Goal: Transaction & Acquisition: Purchase product/service

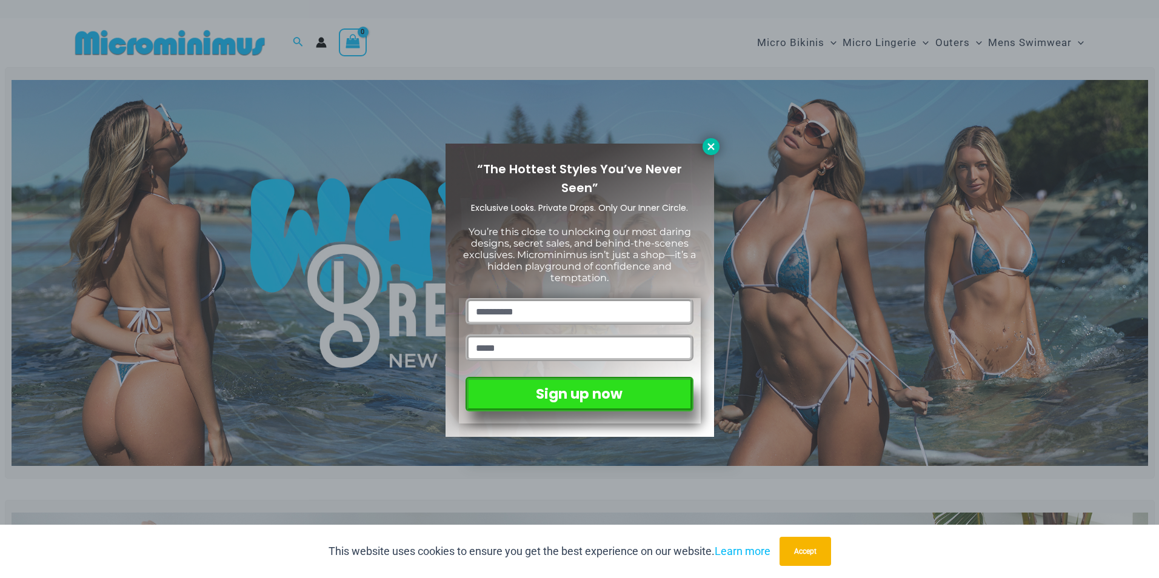
click at [708, 143] on icon at bounding box center [710, 146] width 11 height 11
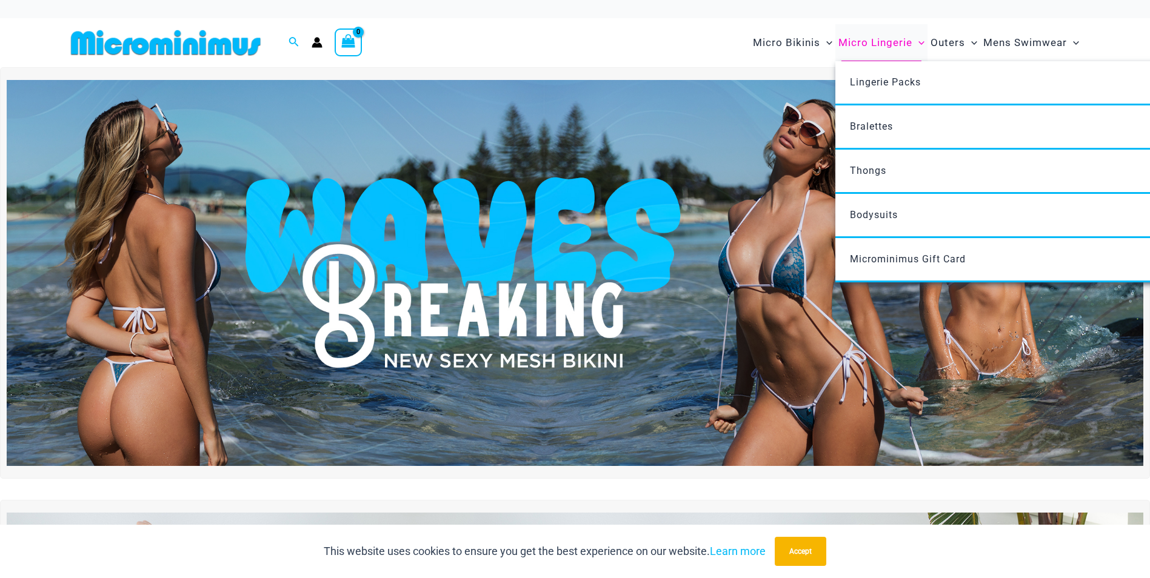
click at [862, 47] on span "Micro Lingerie" at bounding box center [875, 42] width 74 height 31
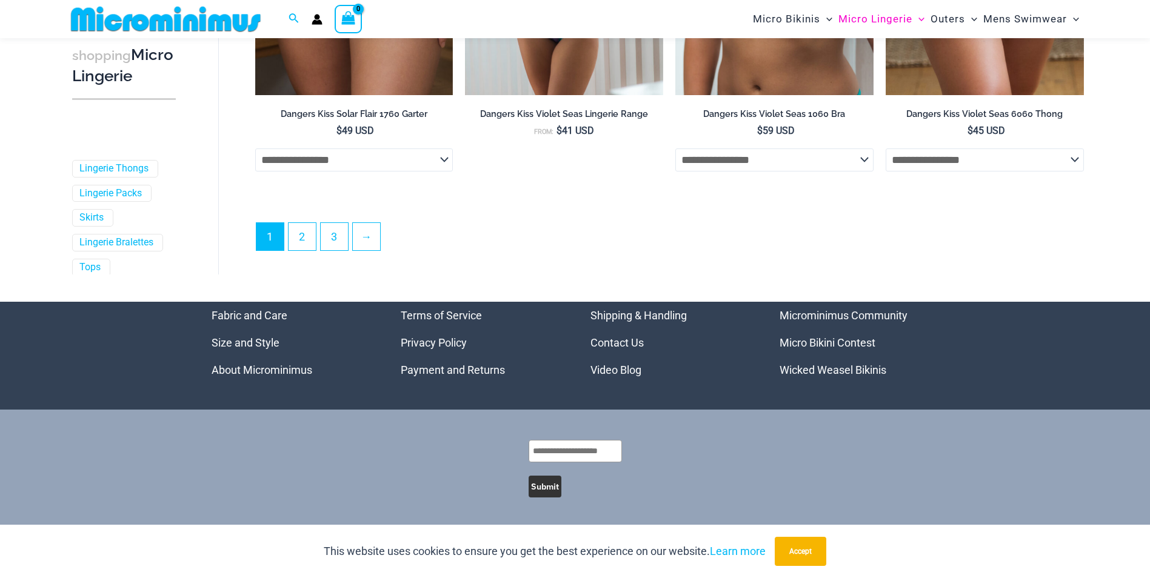
scroll to position [3277, 0]
click at [299, 248] on link "2" at bounding box center [301, 236] width 27 height 28
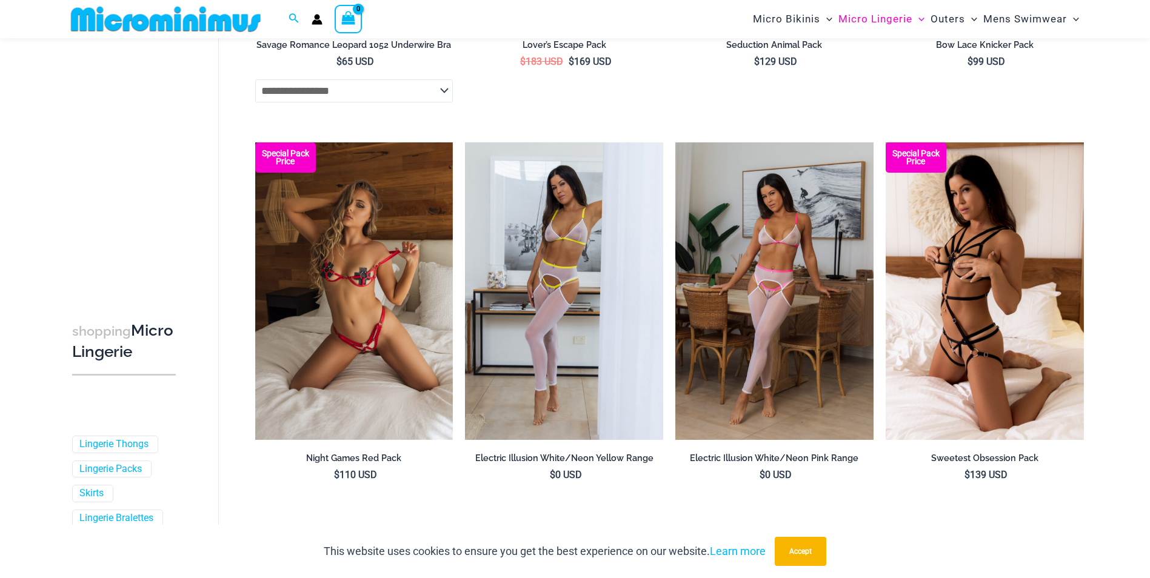
scroll to position [3211, 0]
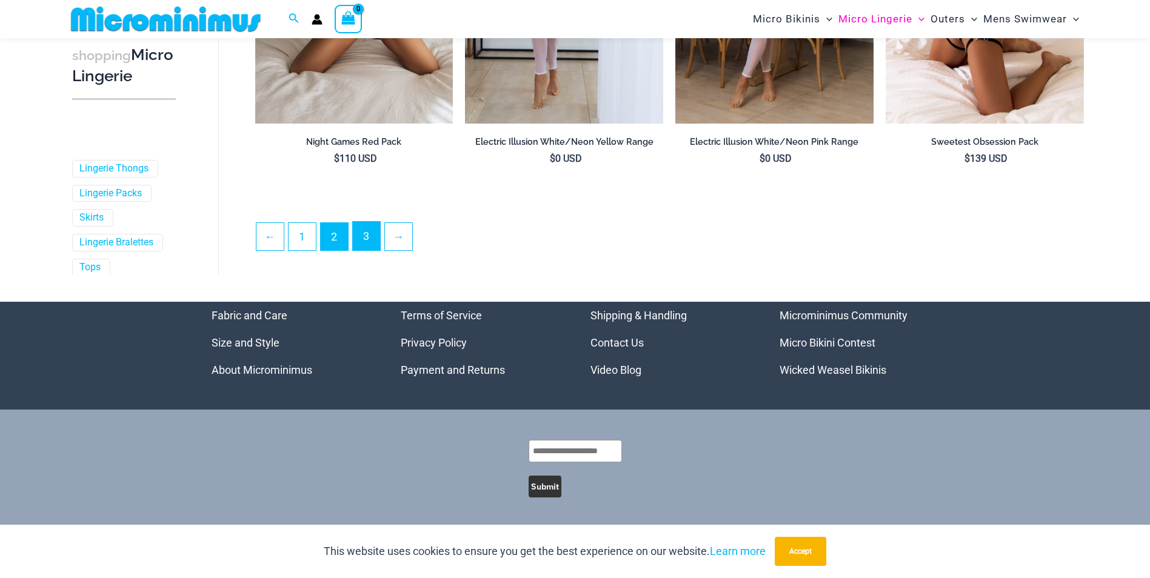
click at [377, 242] on link "3" at bounding box center [366, 236] width 27 height 28
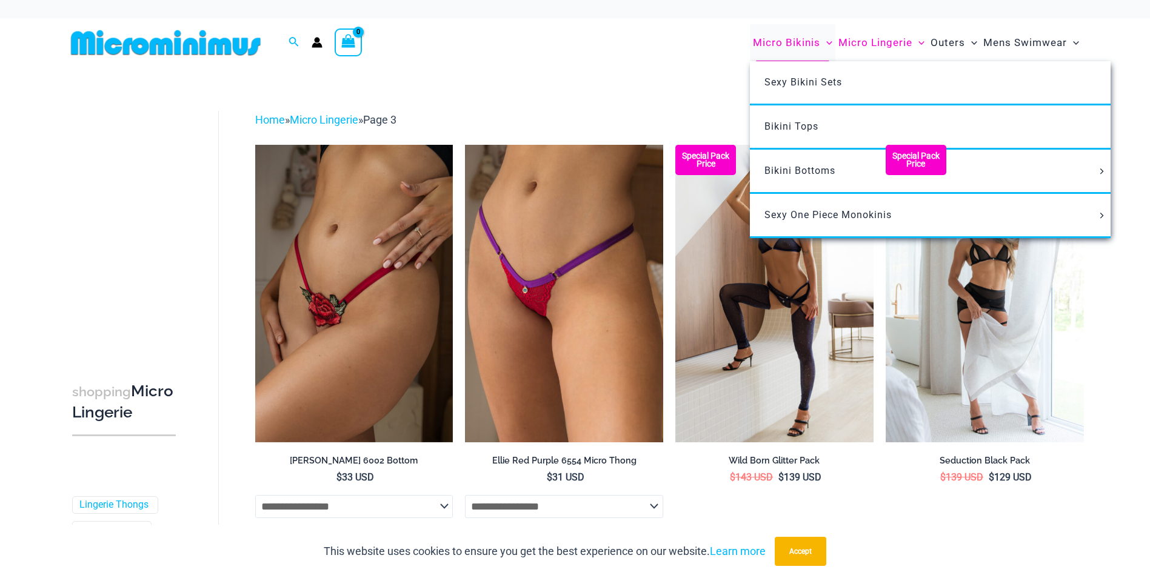
click at [794, 44] on span "Micro Bikinis" at bounding box center [786, 42] width 67 height 31
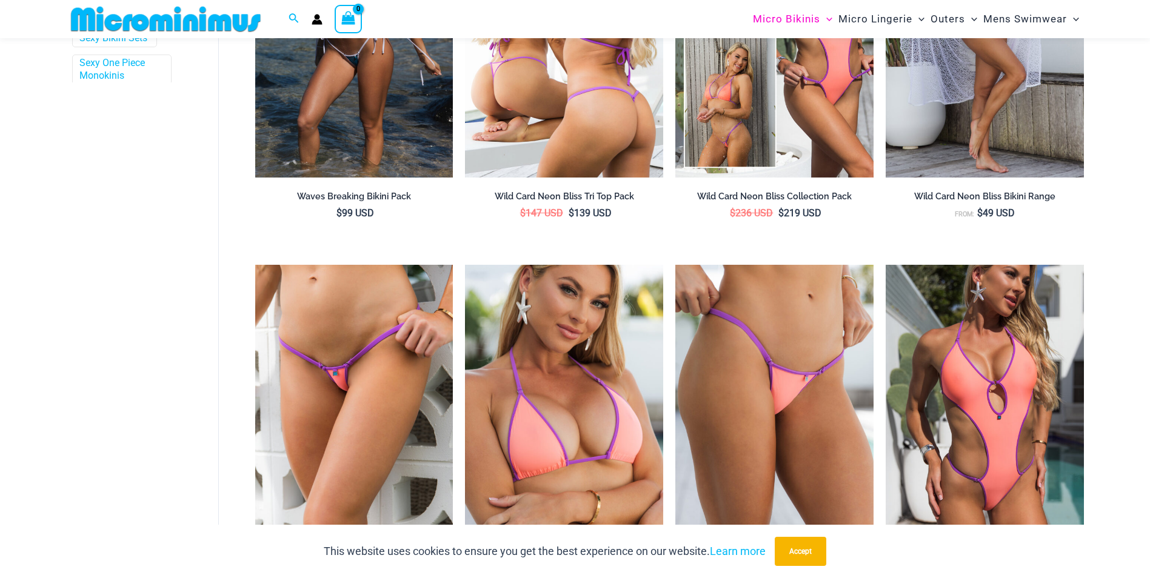
scroll to position [364, 0]
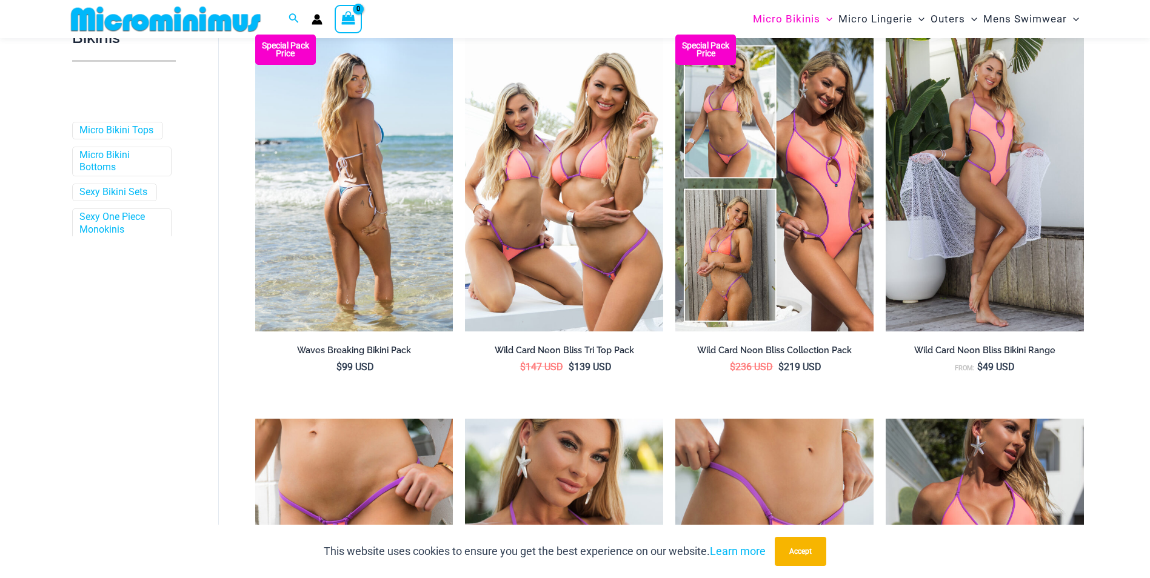
click at [360, 184] on img at bounding box center [354, 183] width 198 height 297
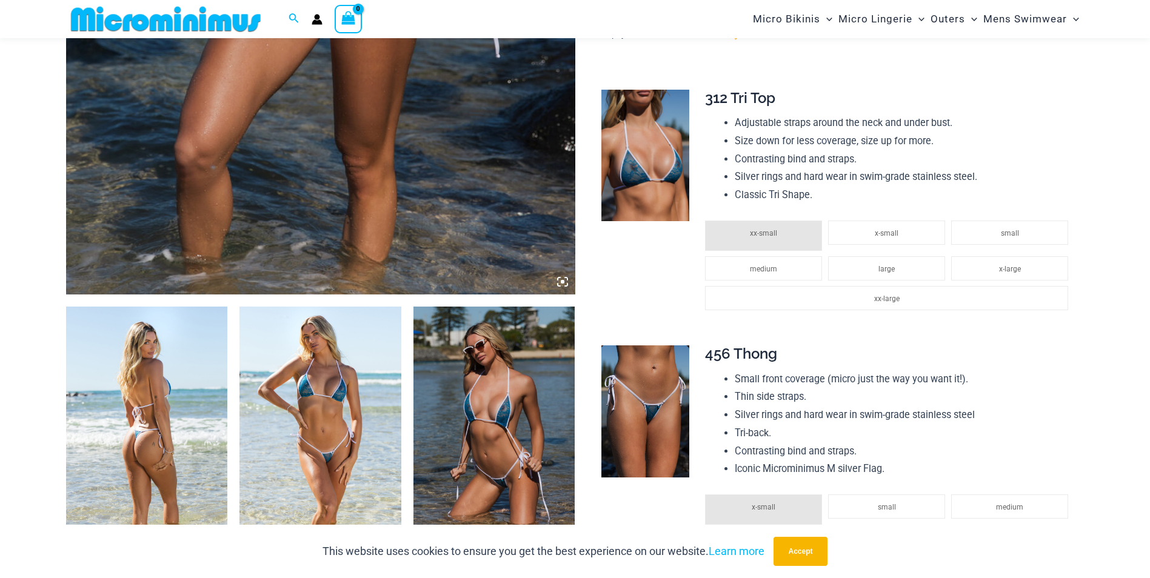
scroll to position [596, 0]
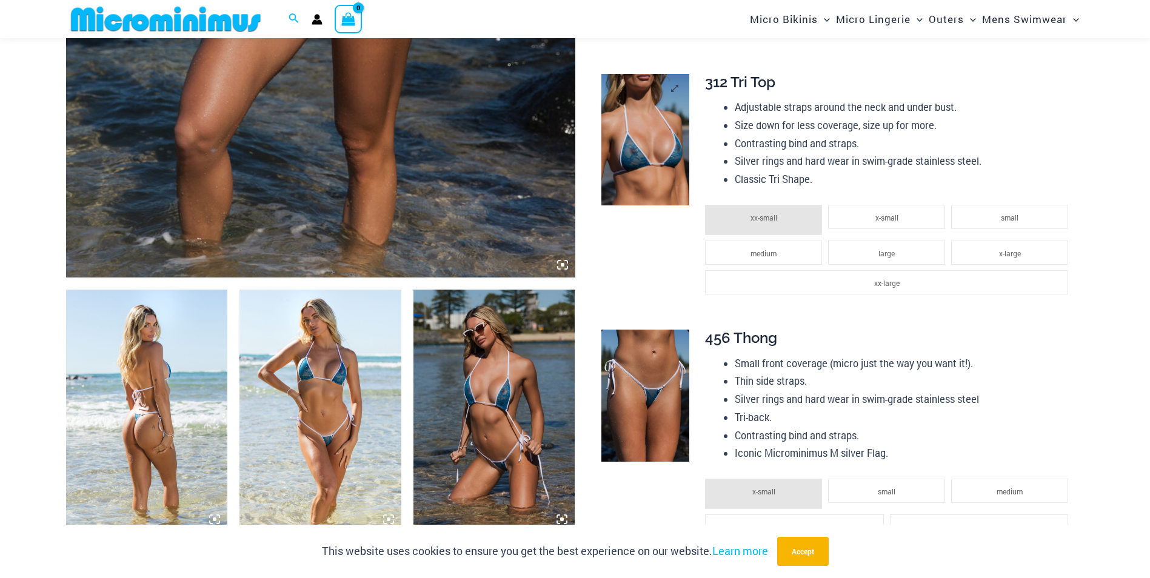
click at [634, 161] on img at bounding box center [645, 140] width 88 height 132
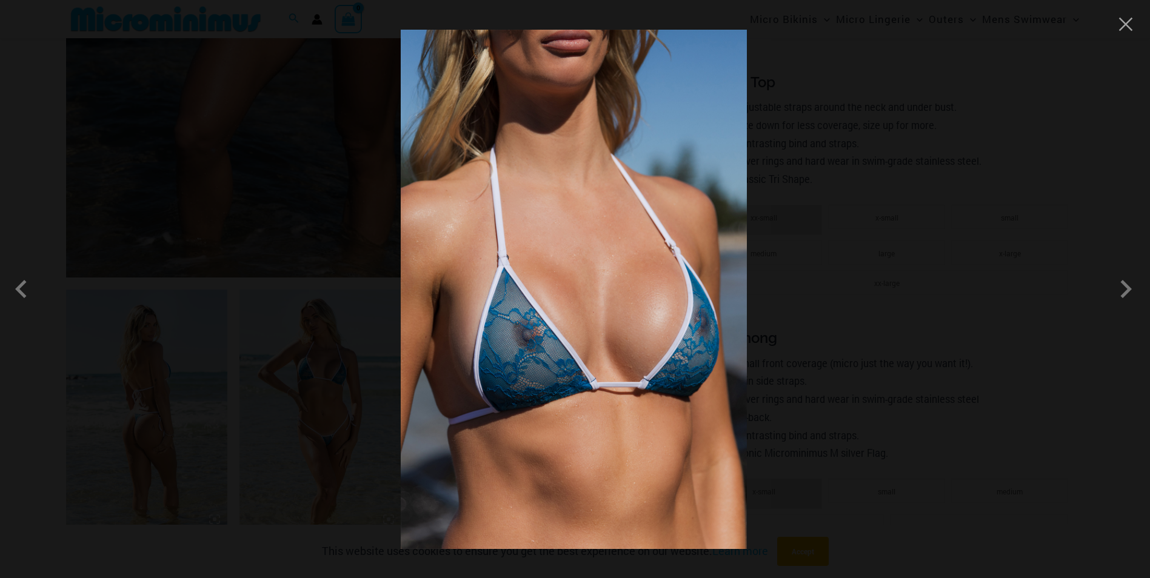
click at [381, 171] on div at bounding box center [575, 289] width 1150 height 578
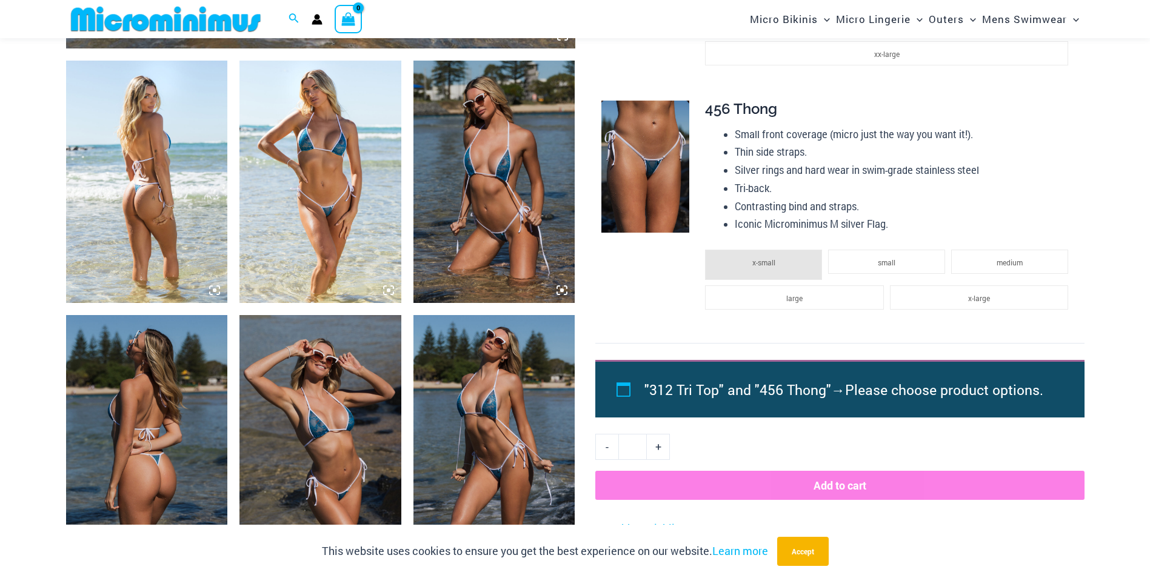
scroll to position [717, 0]
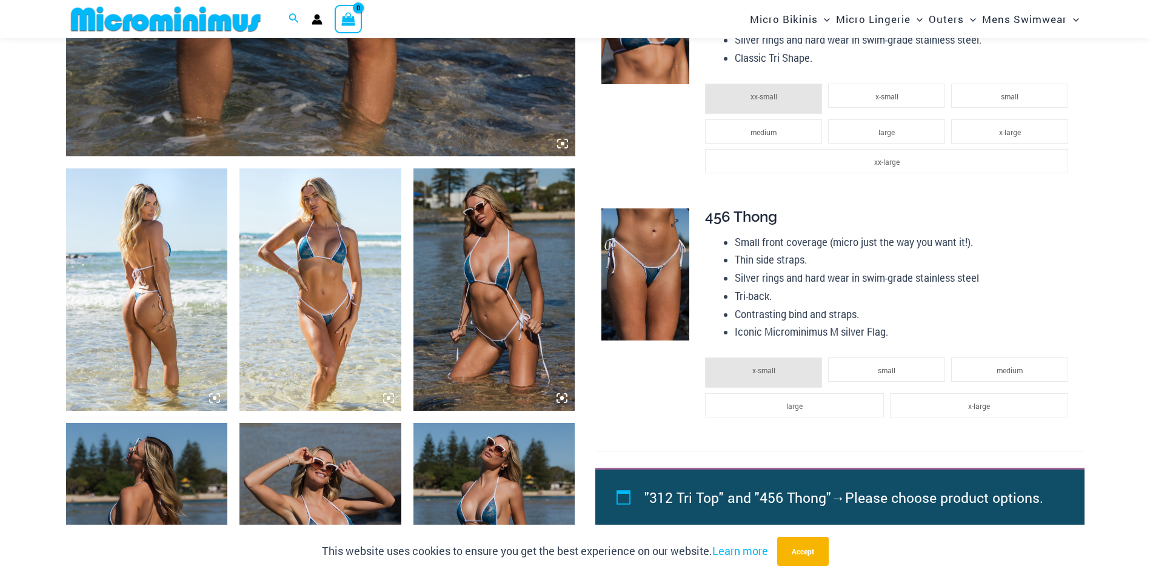
click at [663, 276] on img at bounding box center [645, 274] width 88 height 132
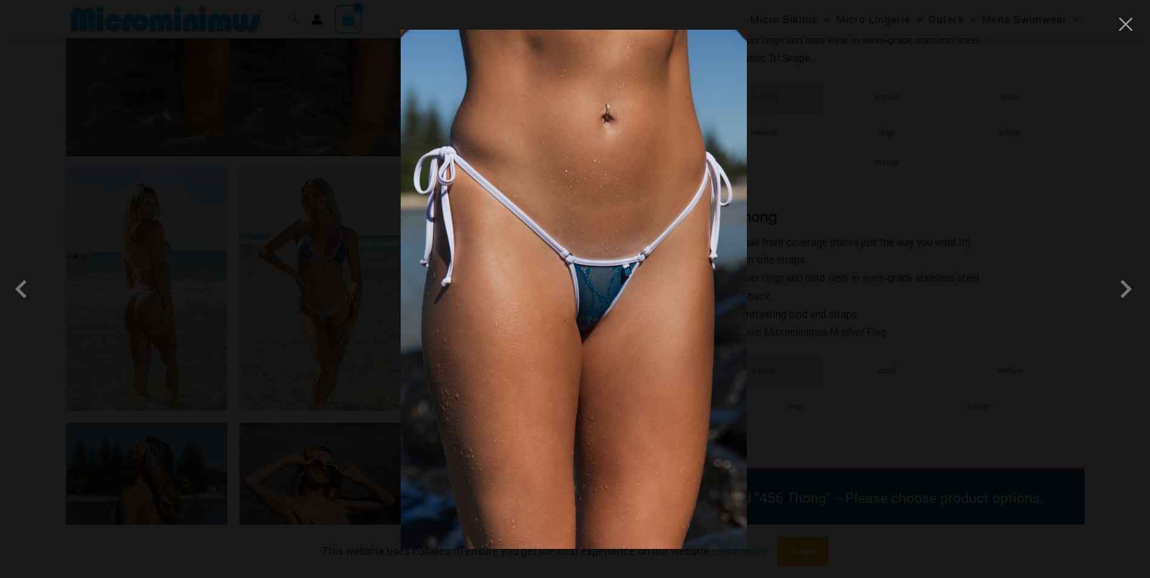
click at [874, 190] on div at bounding box center [575, 289] width 1150 height 578
